Goal: Information Seeking & Learning: Find specific fact

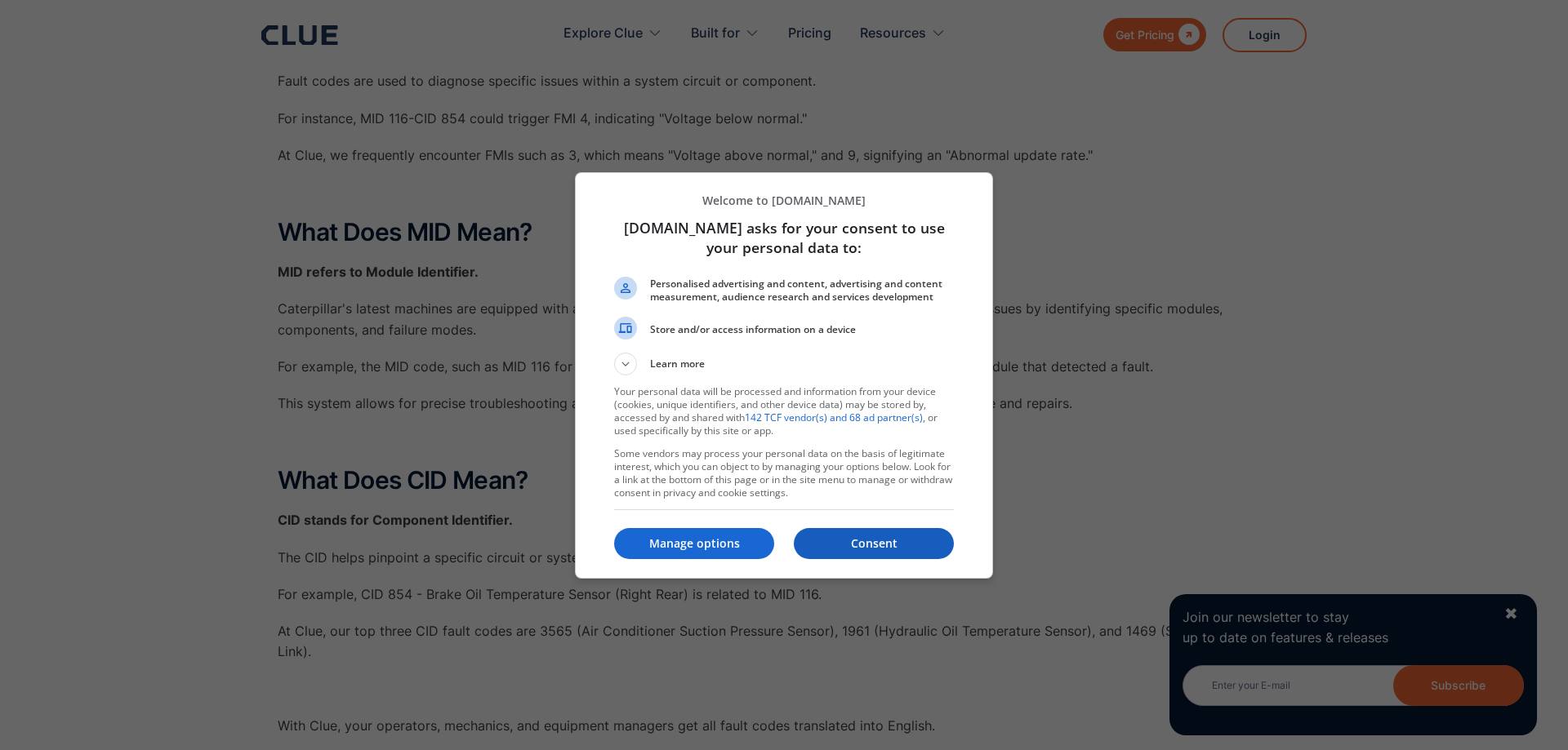
click at [857, 541] on p "Consent" at bounding box center [874, 544] width 160 height 17
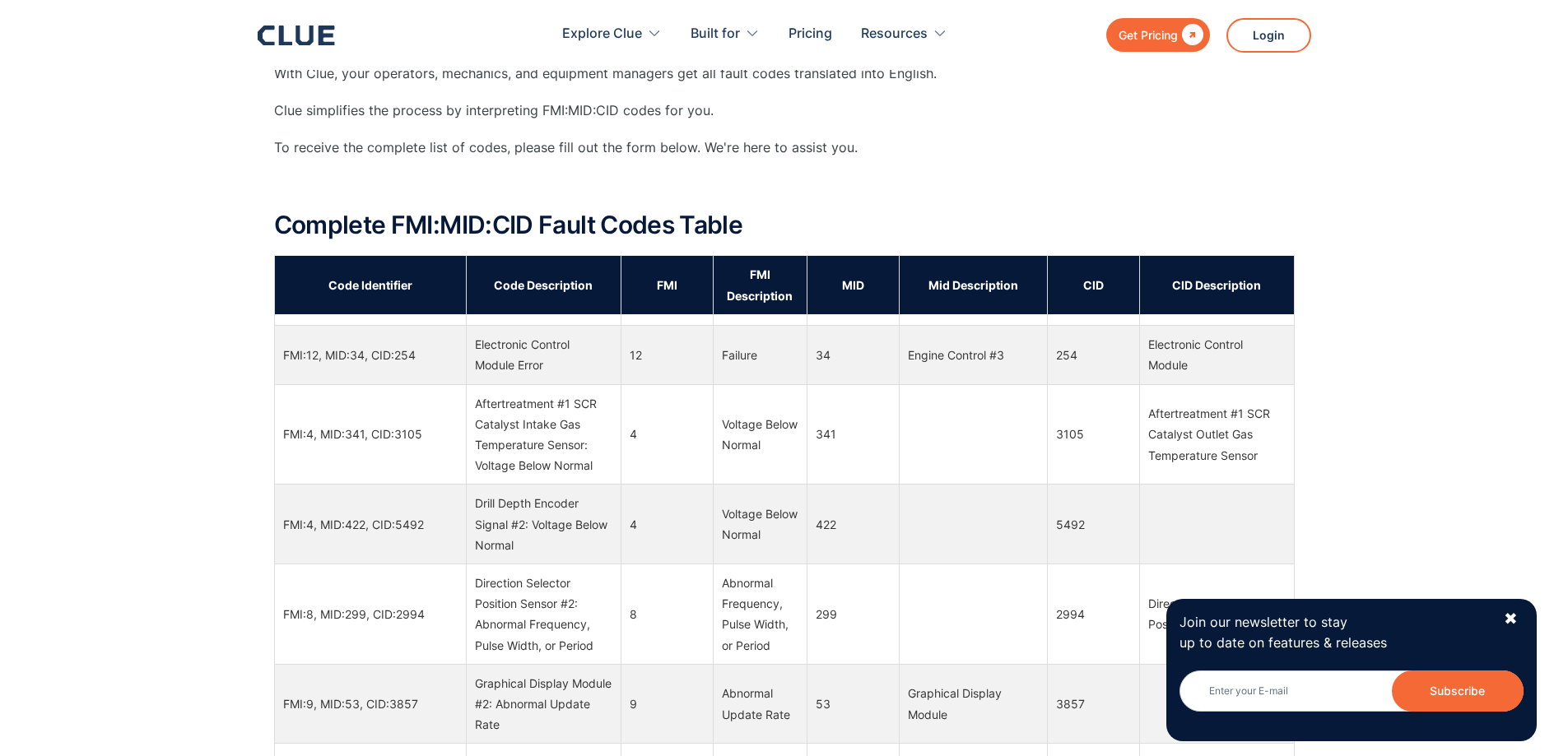
scroll to position [18599, 0]
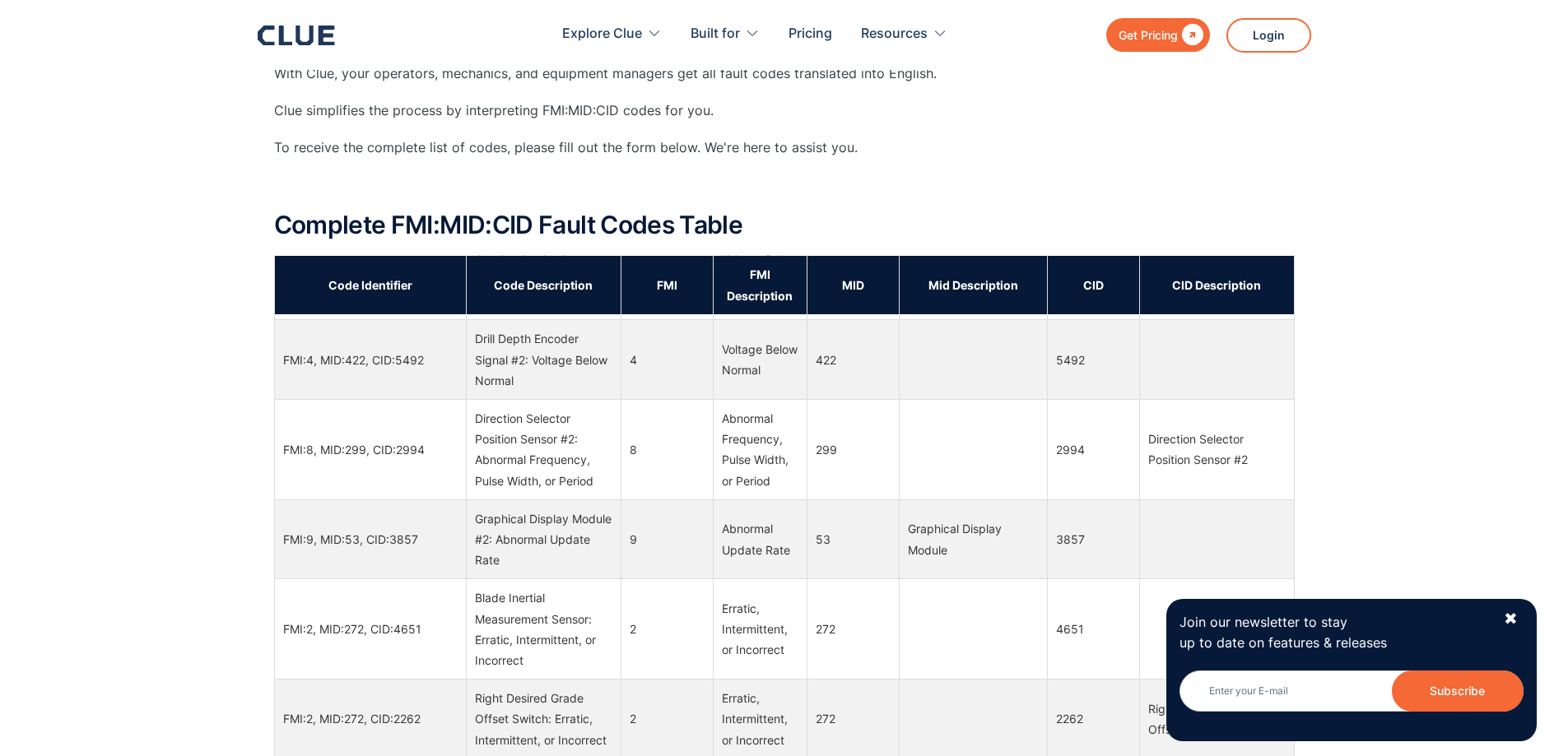
drag, startPoint x: 419, startPoint y: 408, endPoint x: 263, endPoint y: 217, distance: 246.6
click at [209, 255] on div "What Does FMI Mean? FMI refers to Failure Mode Identifier. Fault codes are used…" at bounding box center [784, 427] width 1568 height 2255
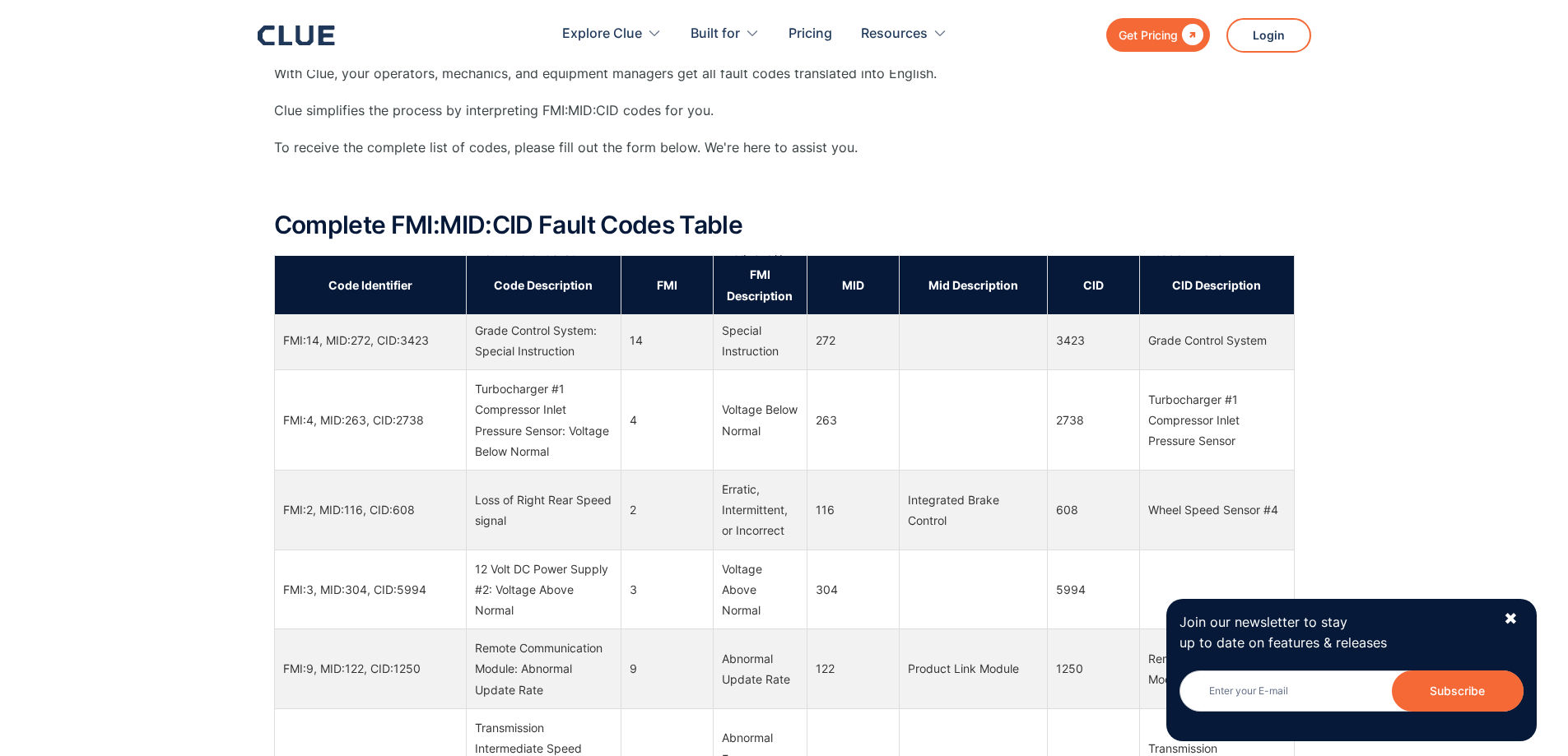
scroll to position [20163, 0]
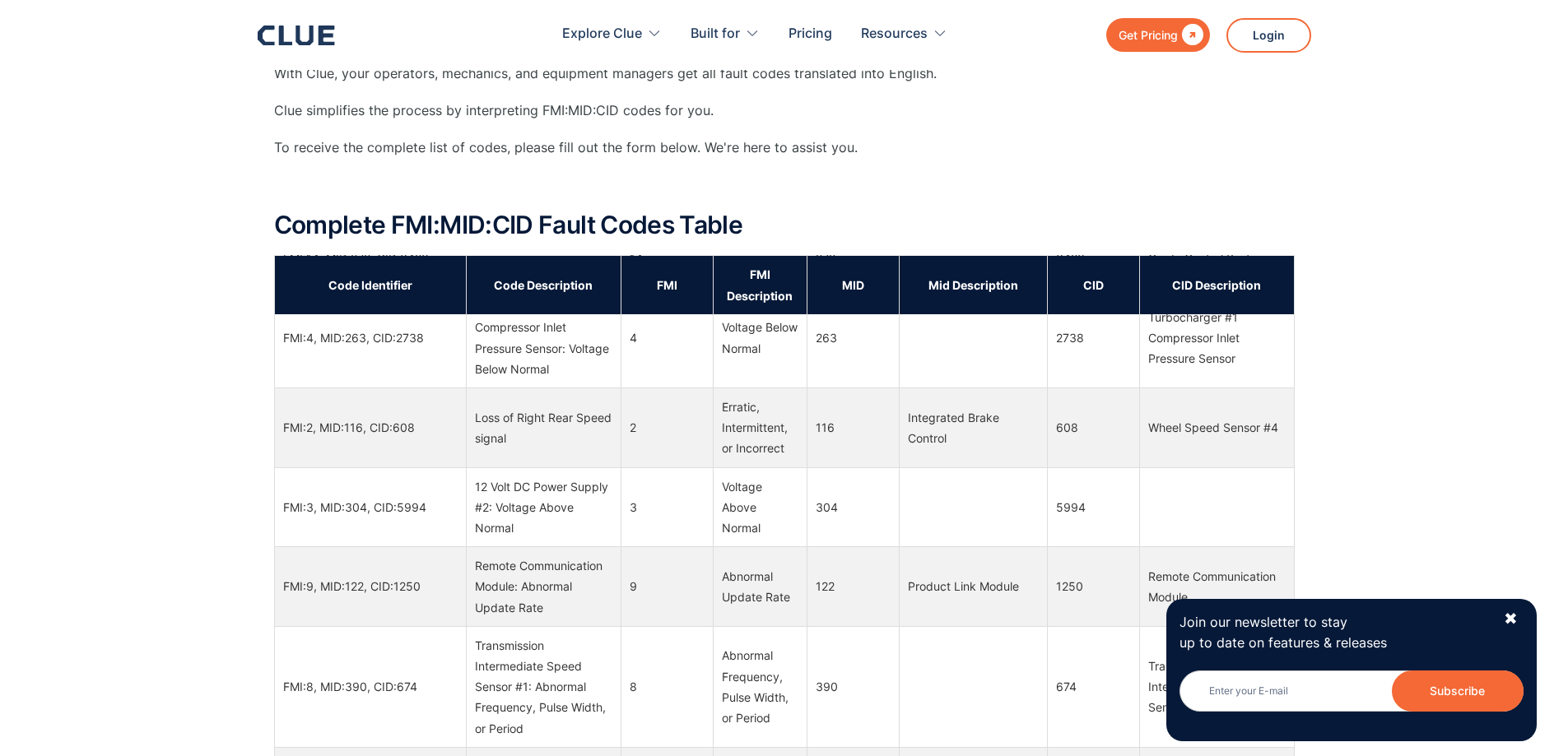
click at [1518, 613] on div "Join our newsletter to stay up to date on features & releases Newsletter Subscr…" at bounding box center [1351, 670] width 370 height 142
click at [1510, 620] on div "✖" at bounding box center [1510, 619] width 14 height 20
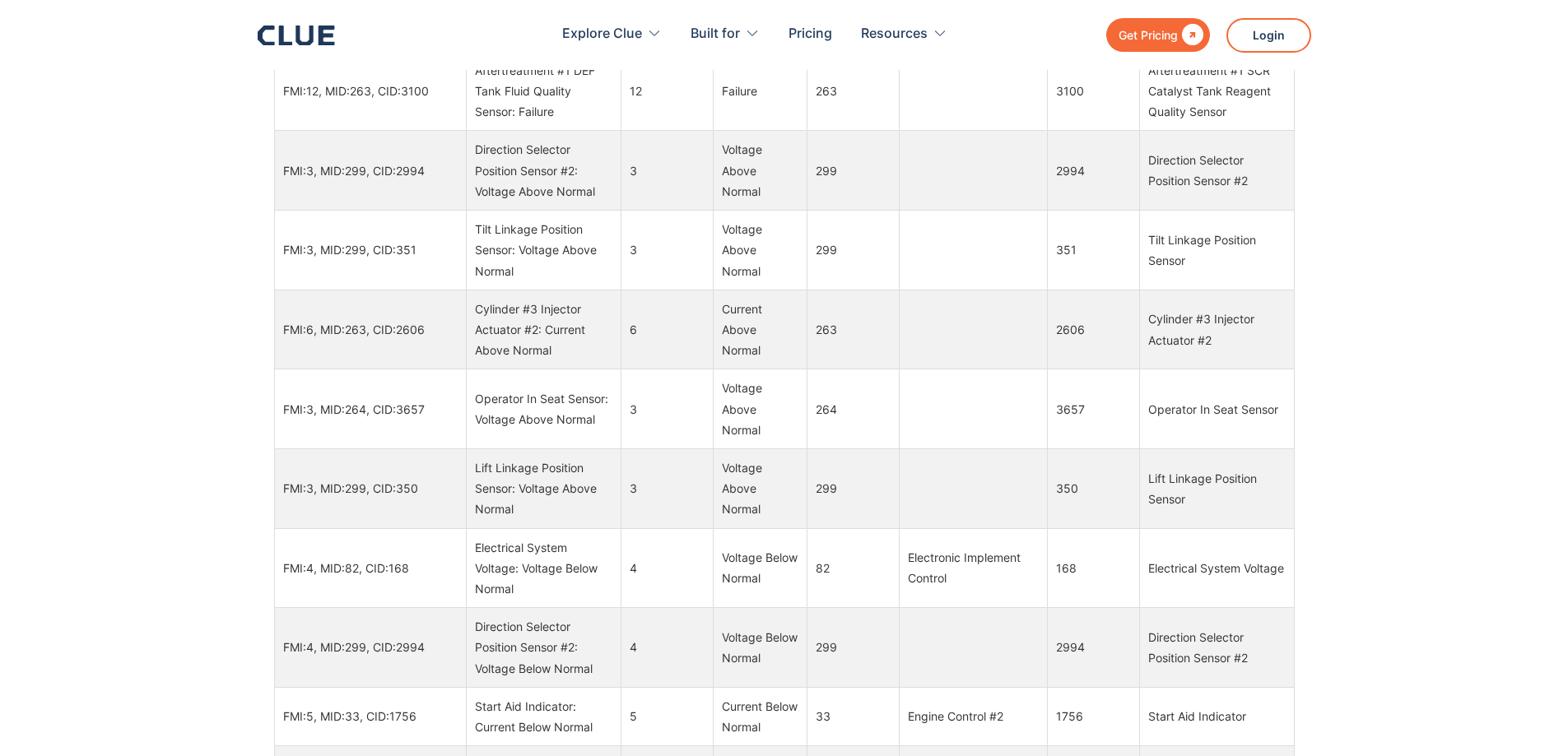
scroll to position [8161, 0]
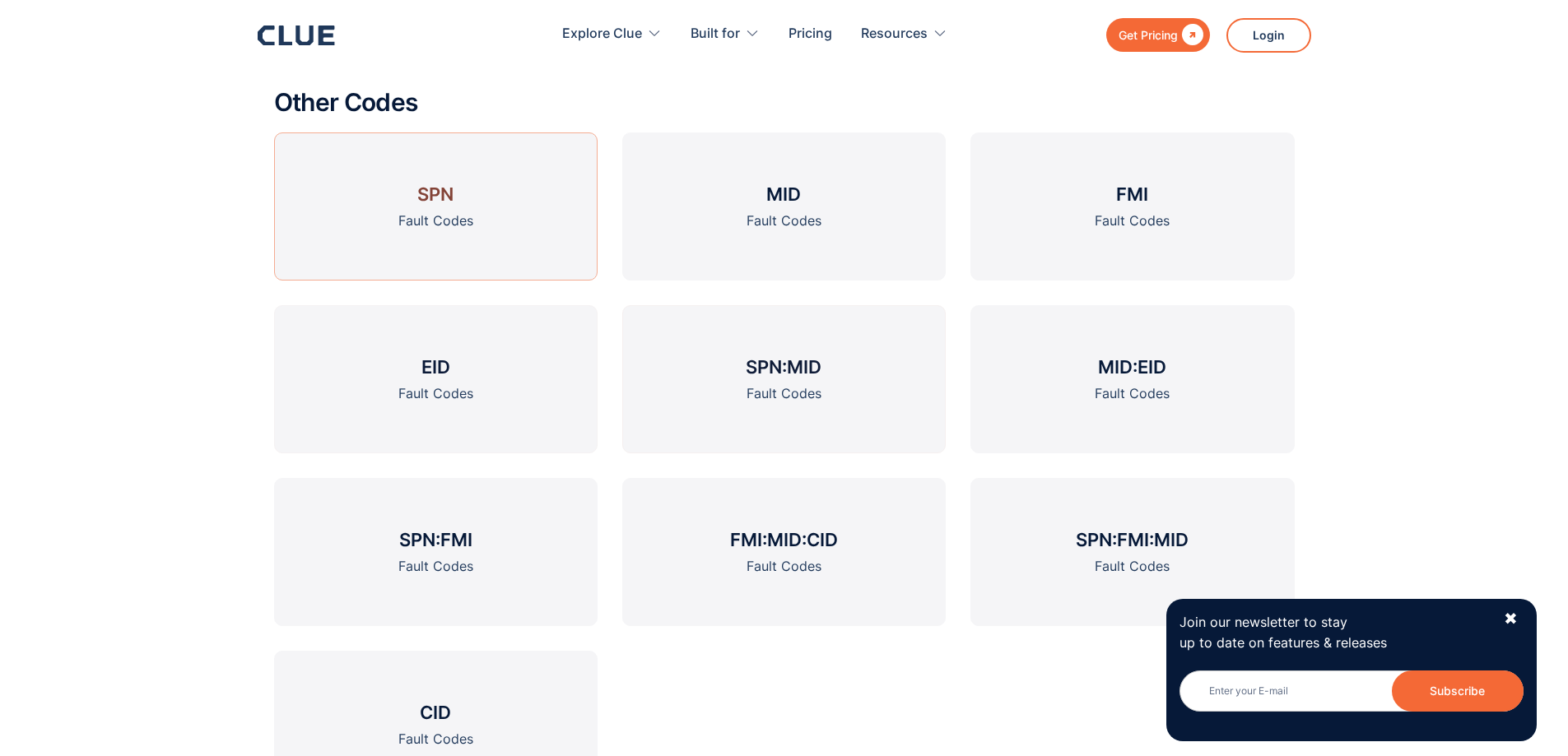
scroll to position [2503, 0]
